Goal: Task Accomplishment & Management: Manage account settings

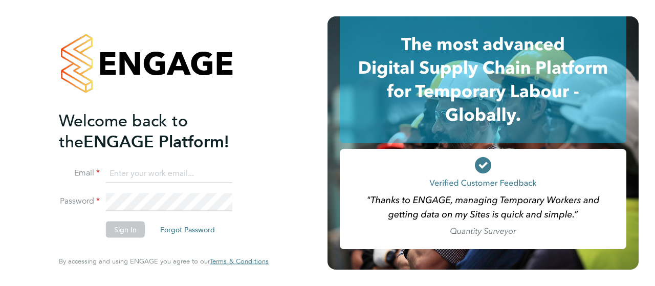
type input "[PERSON_NAME][EMAIL_ADDRESS][DOMAIN_NAME]"
click at [128, 223] on button "Sign In" at bounding box center [125, 230] width 39 height 16
click at [128, 223] on div "Sorry, we are having problems connecting to our services." at bounding box center [164, 143] width 328 height 286
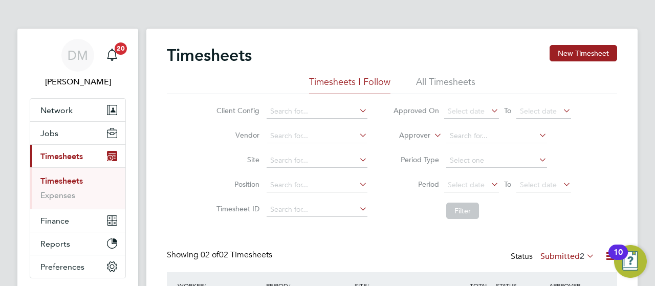
scroll to position [26, 89]
click at [644, 77] on div "DM Danielle Murphy Notifications 20 Applications: Network Team Members Business…" at bounding box center [327, 206] width 655 height 412
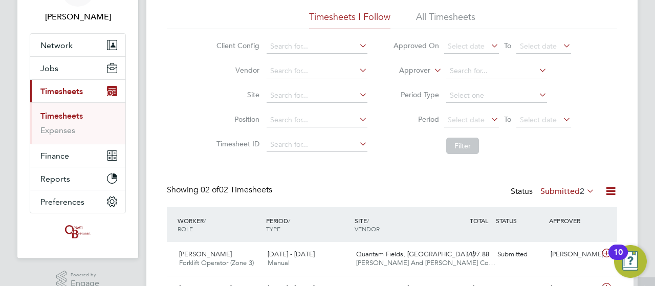
scroll to position [125, 0]
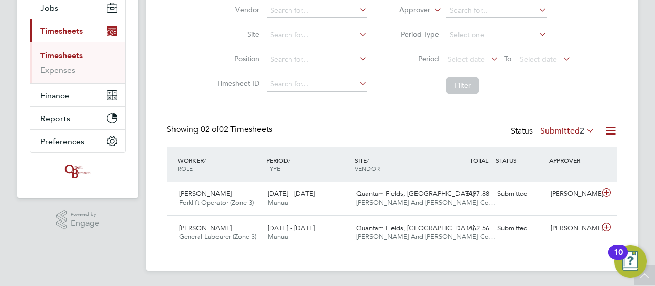
click at [584, 130] on icon at bounding box center [584, 130] width 0 height 14
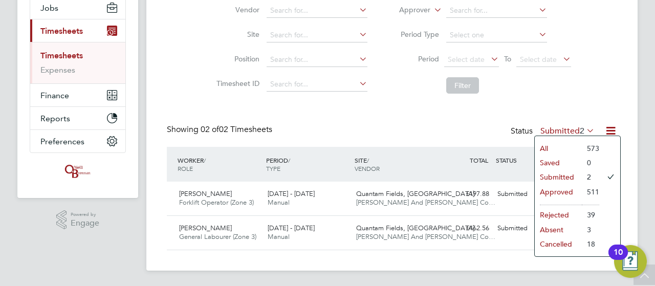
click at [577, 190] on li "Approved" at bounding box center [558, 192] width 47 height 14
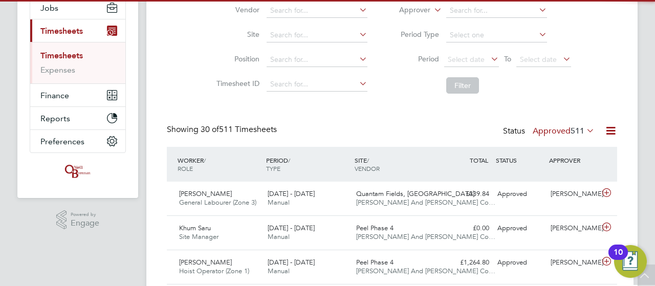
scroll to position [0, 0]
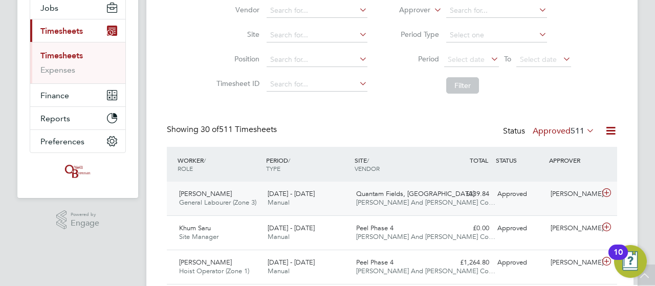
click at [606, 192] on icon at bounding box center [606, 193] width 13 height 8
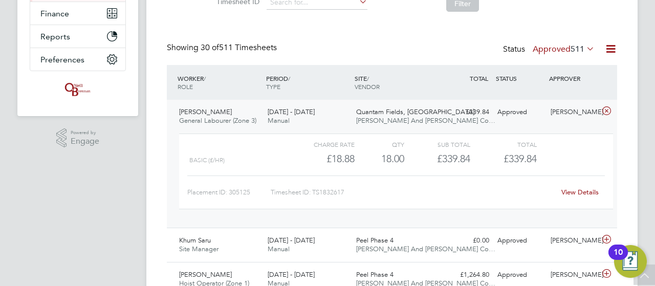
click at [567, 192] on link "View Details" at bounding box center [579, 192] width 37 height 9
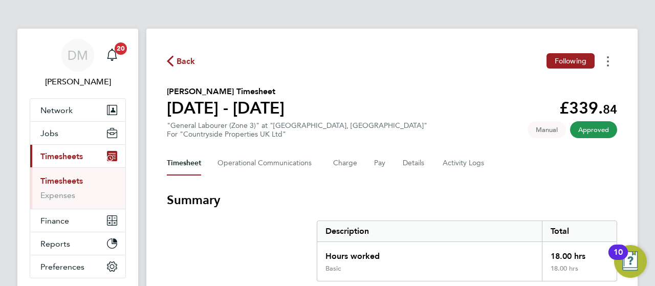
click at [605, 64] on button "Timesheets Menu" at bounding box center [608, 61] width 18 height 16
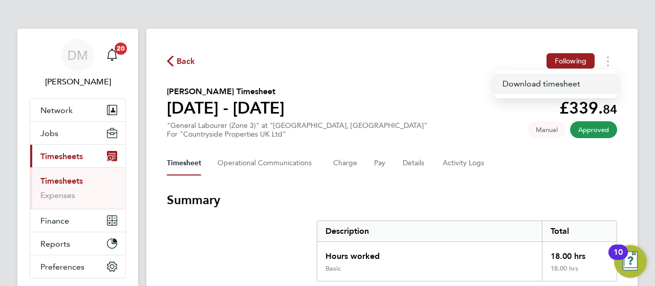
click at [559, 86] on link "Download timesheet" at bounding box center [555, 84] width 123 height 20
